Goal: Task Accomplishment & Management: Manage account settings

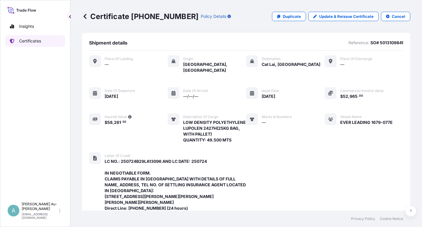
scroll to position [116, 0]
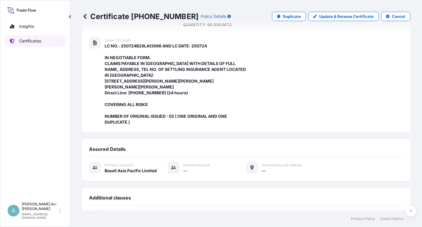
click at [27, 42] on p "Certificates" at bounding box center [30, 41] width 22 height 6
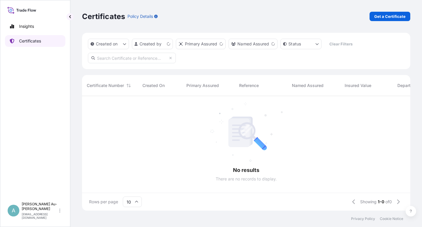
scroll to position [113, 323]
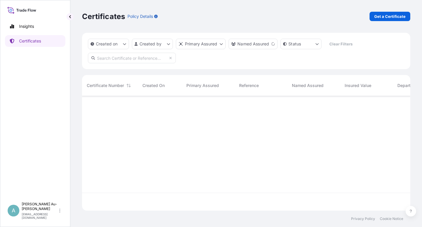
click at [136, 59] on input "text" at bounding box center [132, 58] width 88 height 11
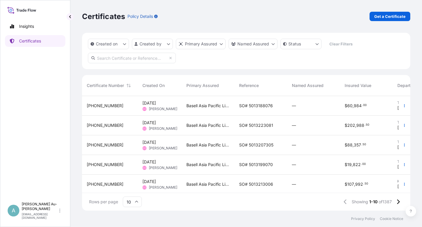
click at [140, 61] on input "text" at bounding box center [132, 58] width 88 height 11
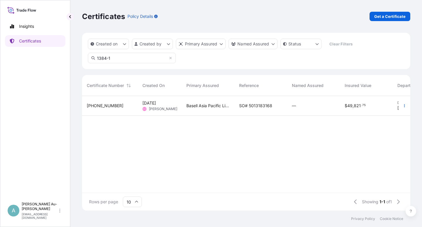
type input "1384-1"
click at [248, 107] on span "SO# 5013183168" at bounding box center [255, 106] width 33 height 6
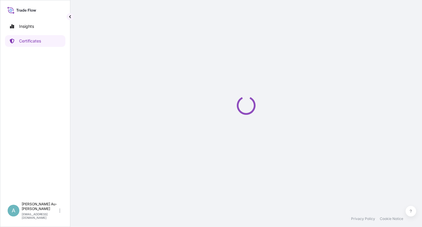
click at [247, 107] on icon "Loading" at bounding box center [246, 106] width 26 height 26
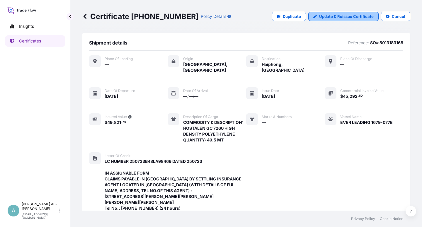
click at [345, 15] on p "Update & Reissue Certificate" at bounding box center [346, 16] width 55 height 6
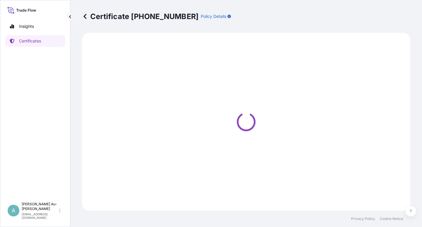
select select "Sea"
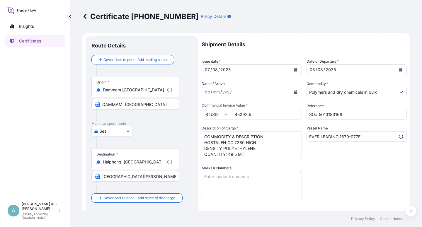
select select "32034"
click at [294, 69] on icon "Calendar" at bounding box center [296, 70] width 4 height 4
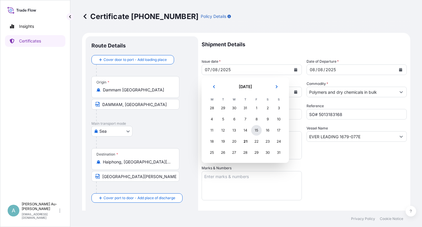
click at [257, 133] on div "15" at bounding box center [256, 130] width 11 height 11
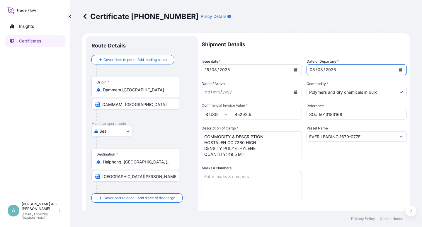
click at [399, 68] on icon "Calendar" at bounding box center [400, 70] width 3 height 4
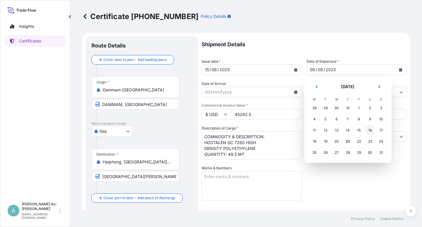
click at [371, 131] on div "16" at bounding box center [370, 130] width 11 height 11
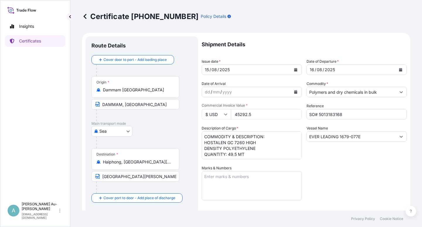
click at [341, 184] on div "Shipment Details Issue date * [DATE] Date of Departure * [DATE] Date of Arrival…" at bounding box center [304, 187] width 205 height 302
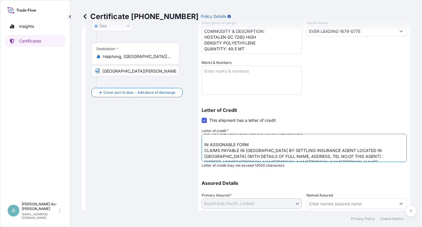
scroll to position [10, 0]
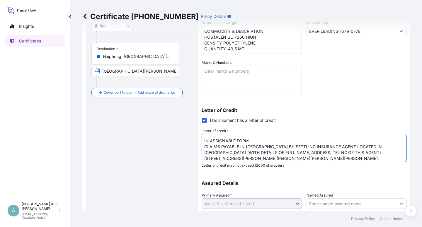
click at [272, 147] on textarea "LC NUMBER 250723B48LA98469 DATED 250723 IN ASSIGNABLE FORM CLAIMS PAYABLE IN [G…" at bounding box center [304, 148] width 205 height 28
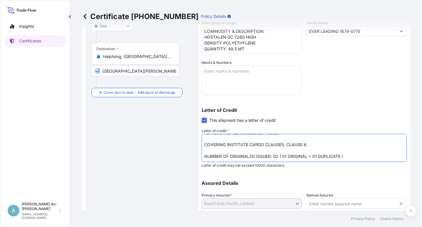
scroll to position [144, 0]
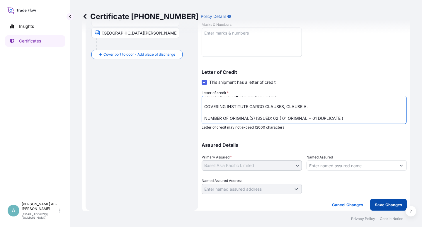
type textarea "LC NUMBER 250723B48LA98469 DATED 250723 IN ASSIGNABLE FORM CLAIMS PAYABLE IN [G…"
click at [381, 206] on p "Save Changes" at bounding box center [388, 205] width 27 height 6
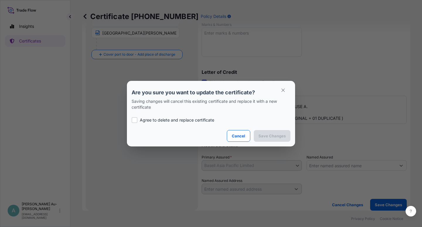
click at [154, 121] on p "Agree to delete and replace certificate" at bounding box center [177, 120] width 74 height 6
checkbox input "true"
click at [268, 135] on p "Save Changes" at bounding box center [272, 136] width 27 height 6
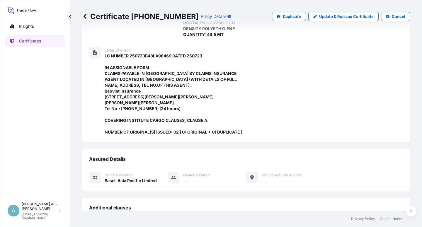
scroll to position [209, 0]
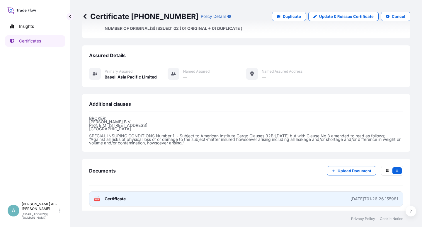
click at [176, 201] on link "PDF Certificate [DATE]T01:26:26.155981" at bounding box center [246, 198] width 314 height 15
